Goal: Task Accomplishment & Management: Use online tool/utility

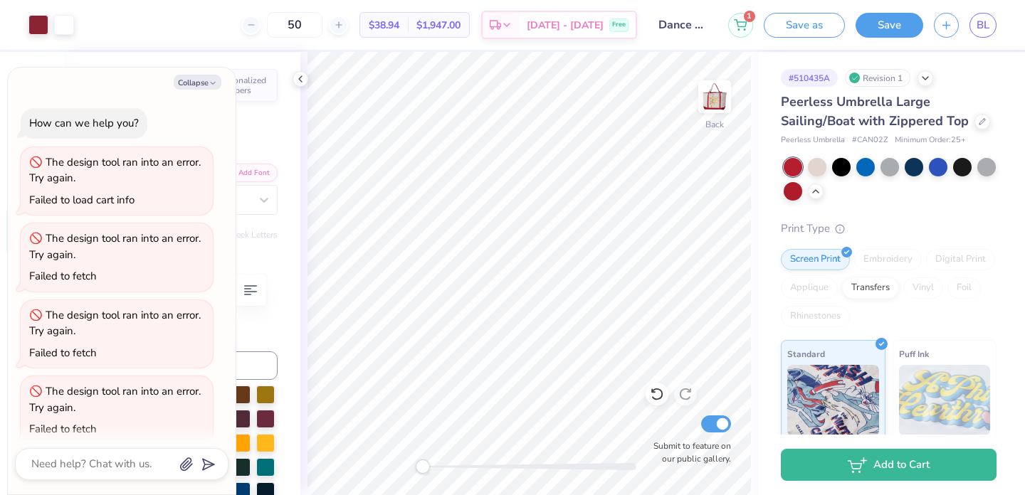
scroll to position [167, 0]
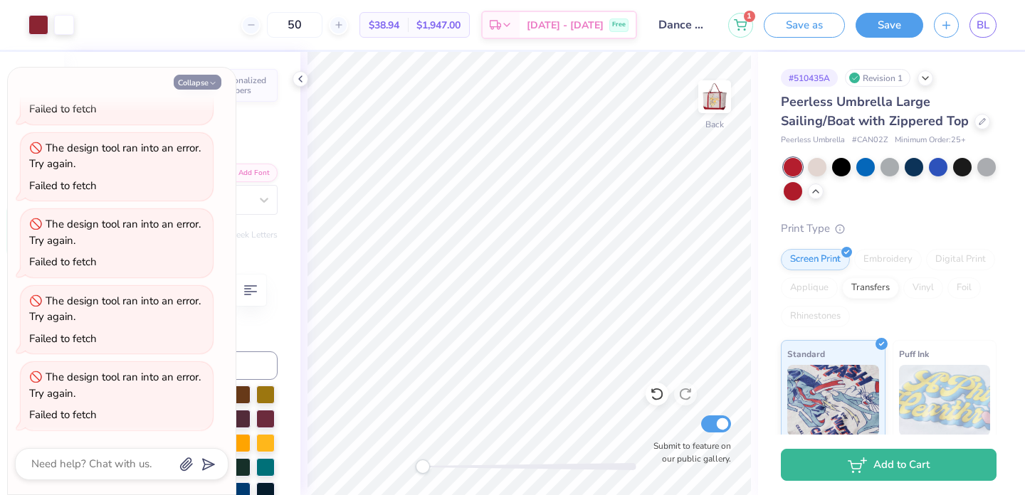
click at [204, 83] on button "Collapse" at bounding box center [198, 82] width 48 height 15
type textarea "x"
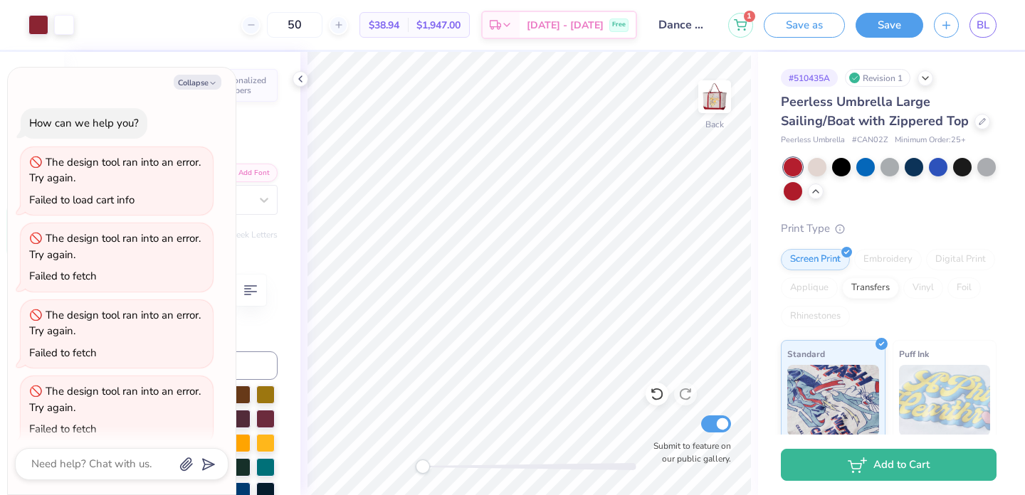
type textarea "x"
